Goal: Information Seeking & Learning: Learn about a topic

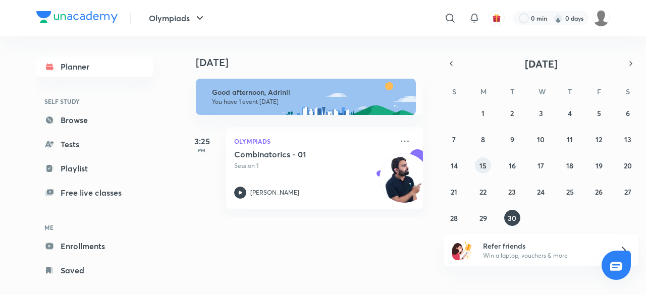
click at [483, 172] on button "15" at bounding box center [483, 166] width 16 height 16
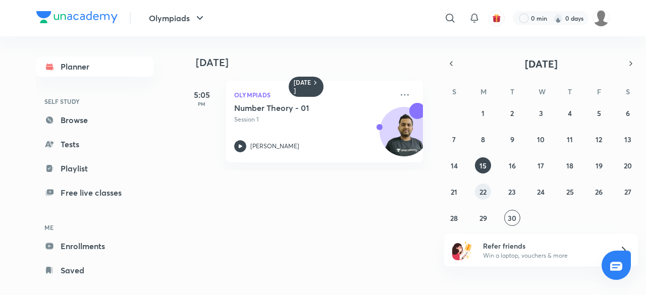
click at [485, 190] on abbr "22" at bounding box center [483, 192] width 7 height 10
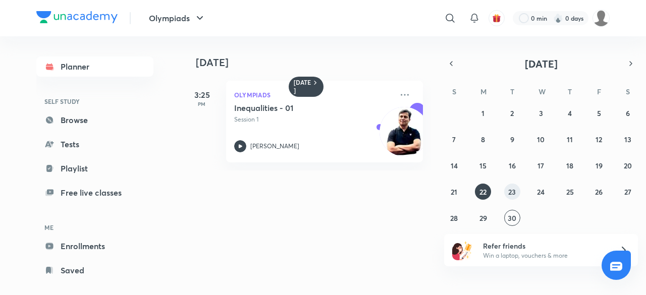
click at [518, 190] on button "23" at bounding box center [512, 192] width 16 height 16
click at [121, 120] on link "Browse" at bounding box center [94, 120] width 117 height 20
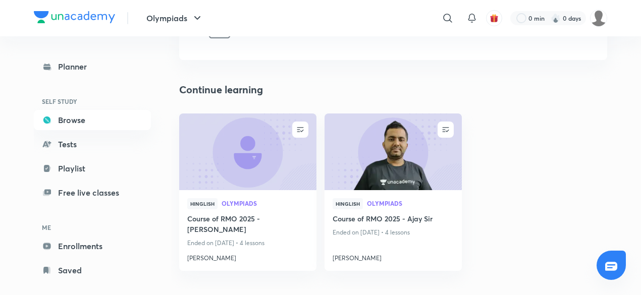
scroll to position [81, 0]
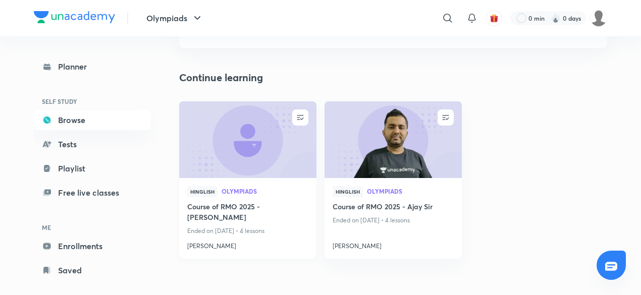
click at [282, 222] on h4 "Course of RMO 2025 - [PERSON_NAME]" at bounding box center [247, 212] width 121 height 23
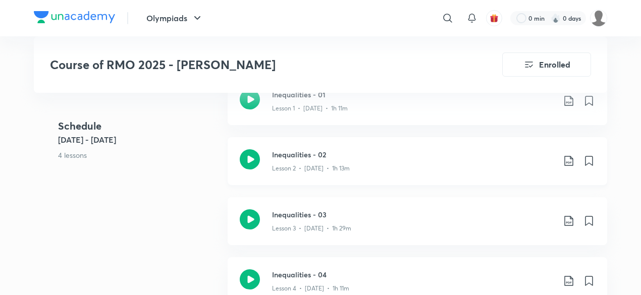
scroll to position [440, 0]
